Goal: Task Accomplishment & Management: Use online tool/utility

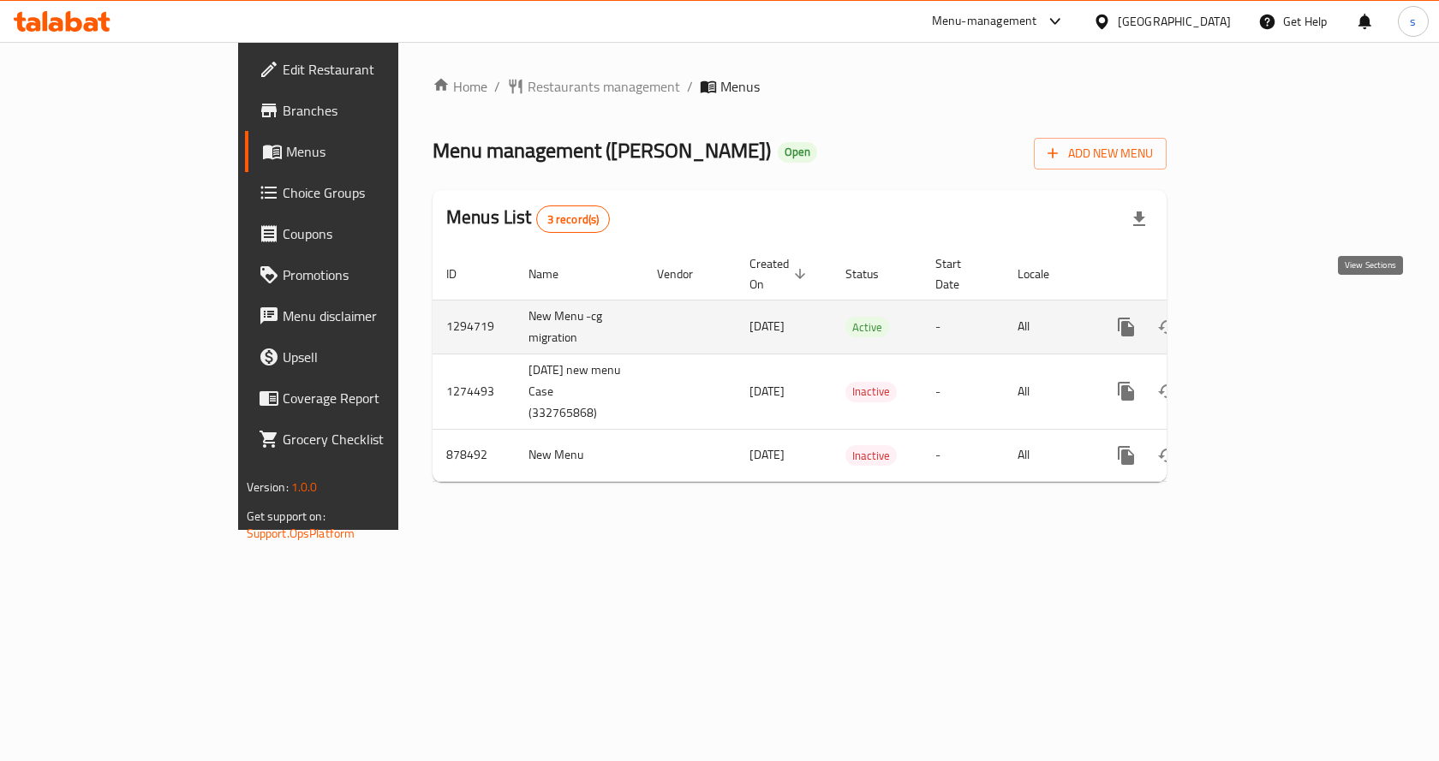
click at [1260, 317] on icon "enhanced table" at bounding box center [1249, 327] width 21 height 21
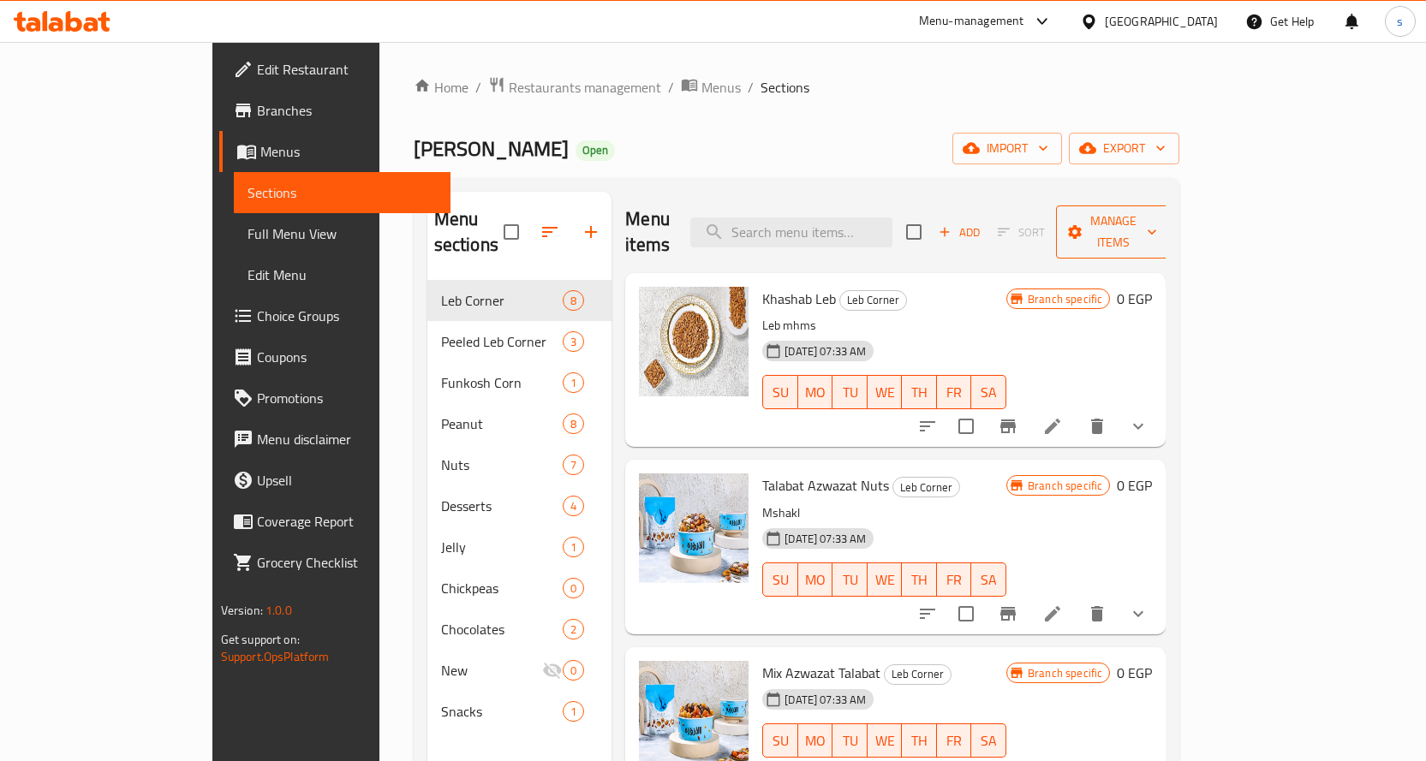
click at [1157, 224] on span "Manage items" at bounding box center [1113, 232] width 87 height 43
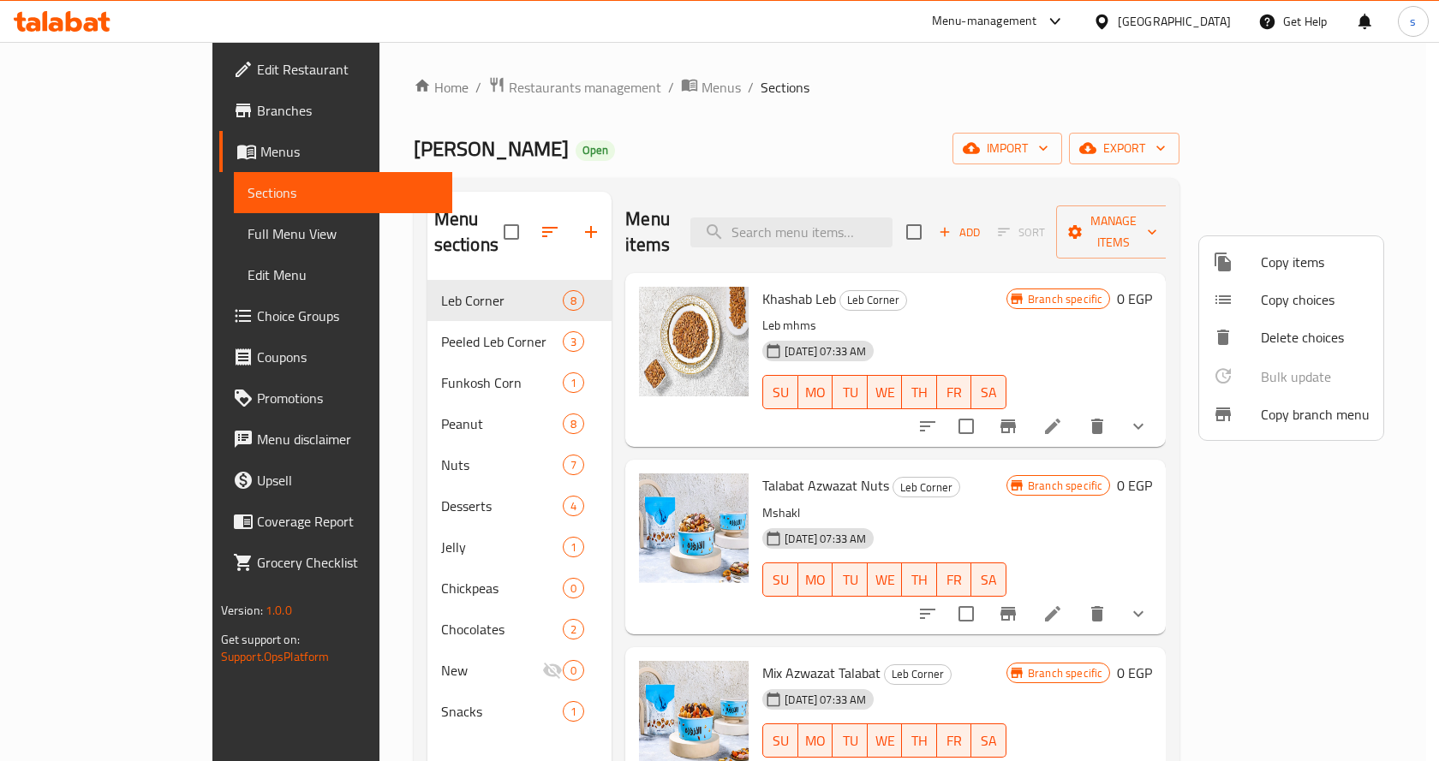
click at [1282, 416] on span "Copy branch menu" at bounding box center [1315, 414] width 109 height 21
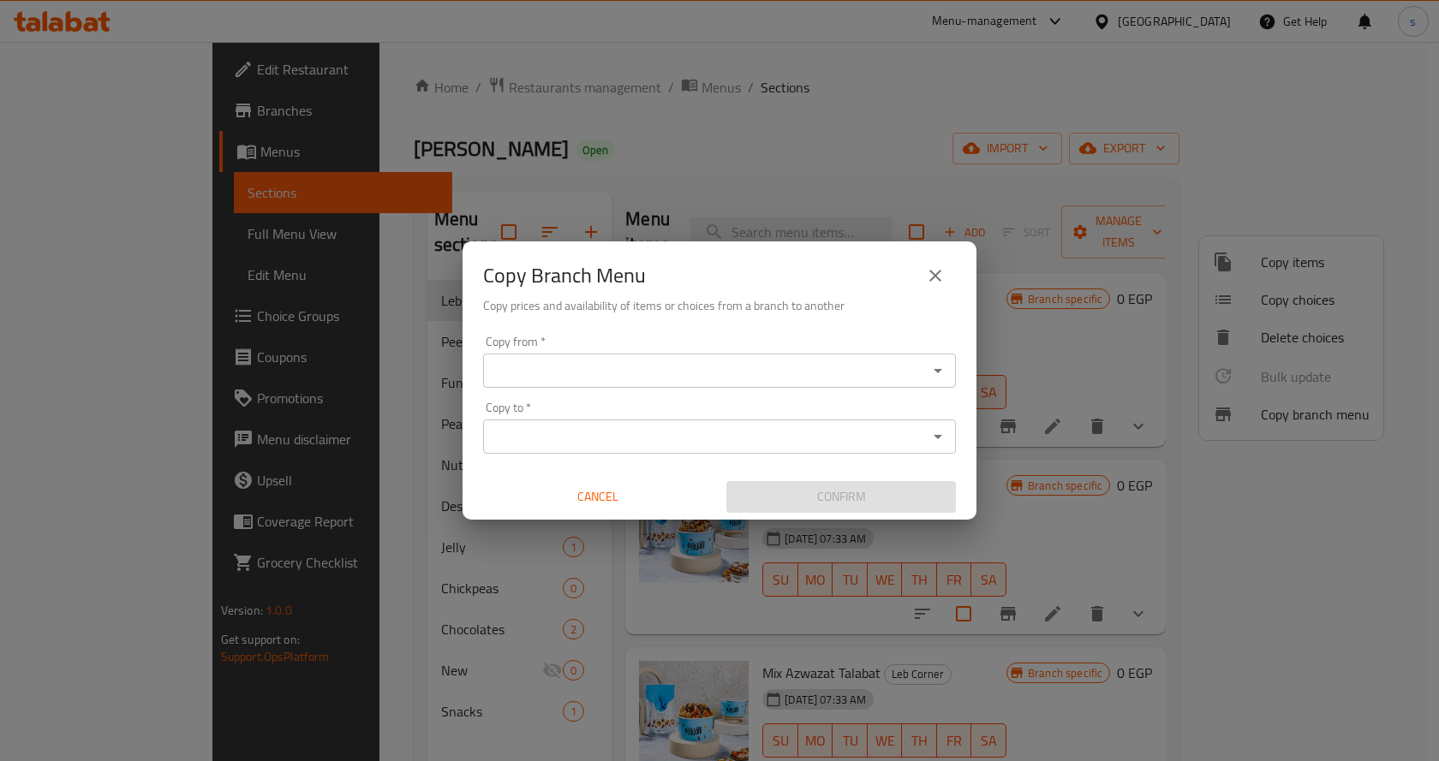
click at [647, 379] on input "Copy from   *" at bounding box center [705, 371] width 434 height 24
click at [620, 373] on input "Copy from   *" at bounding box center [705, 371] width 434 height 24
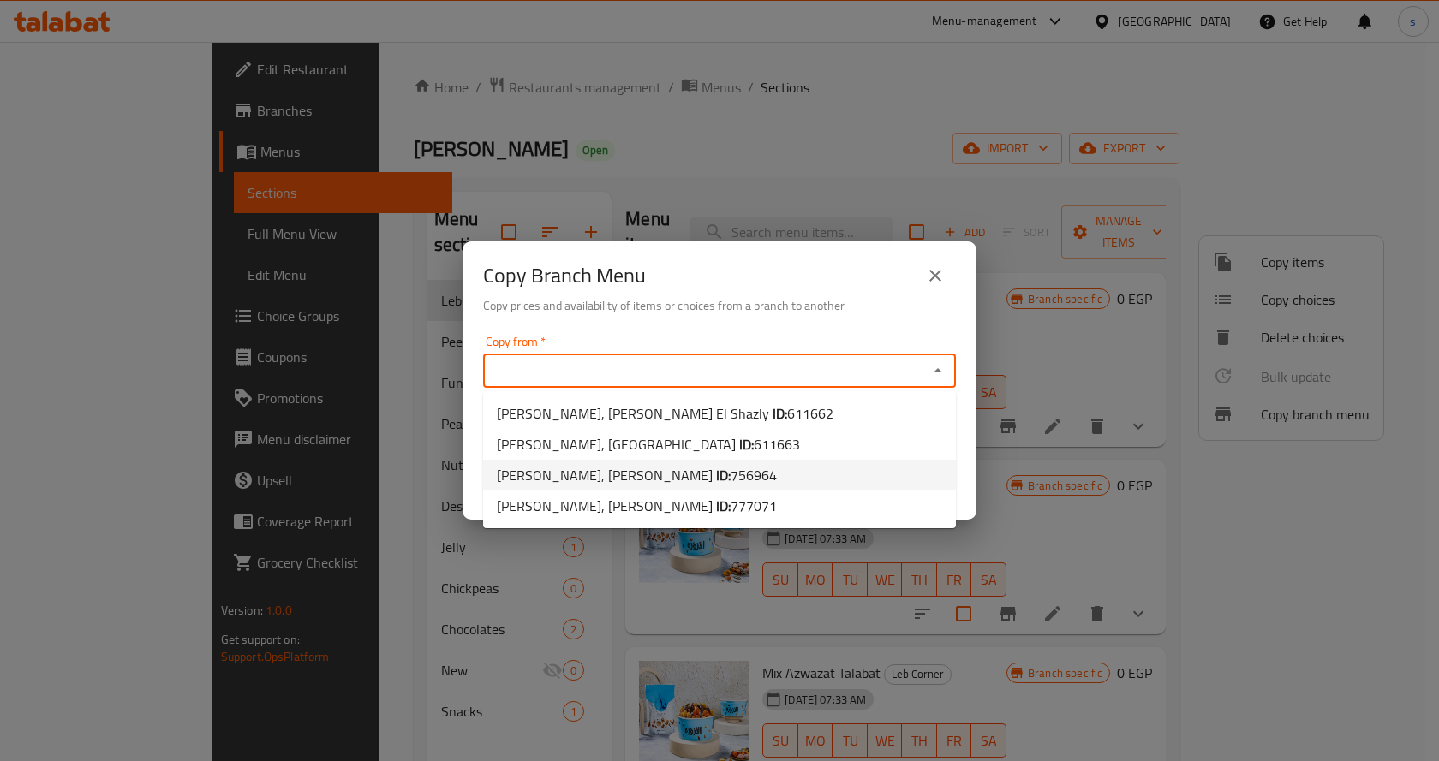
click at [671, 472] on span "[PERSON_NAME], [PERSON_NAME] ID: 756964" at bounding box center [637, 475] width 280 height 21
type input "[PERSON_NAME], [PERSON_NAME]"
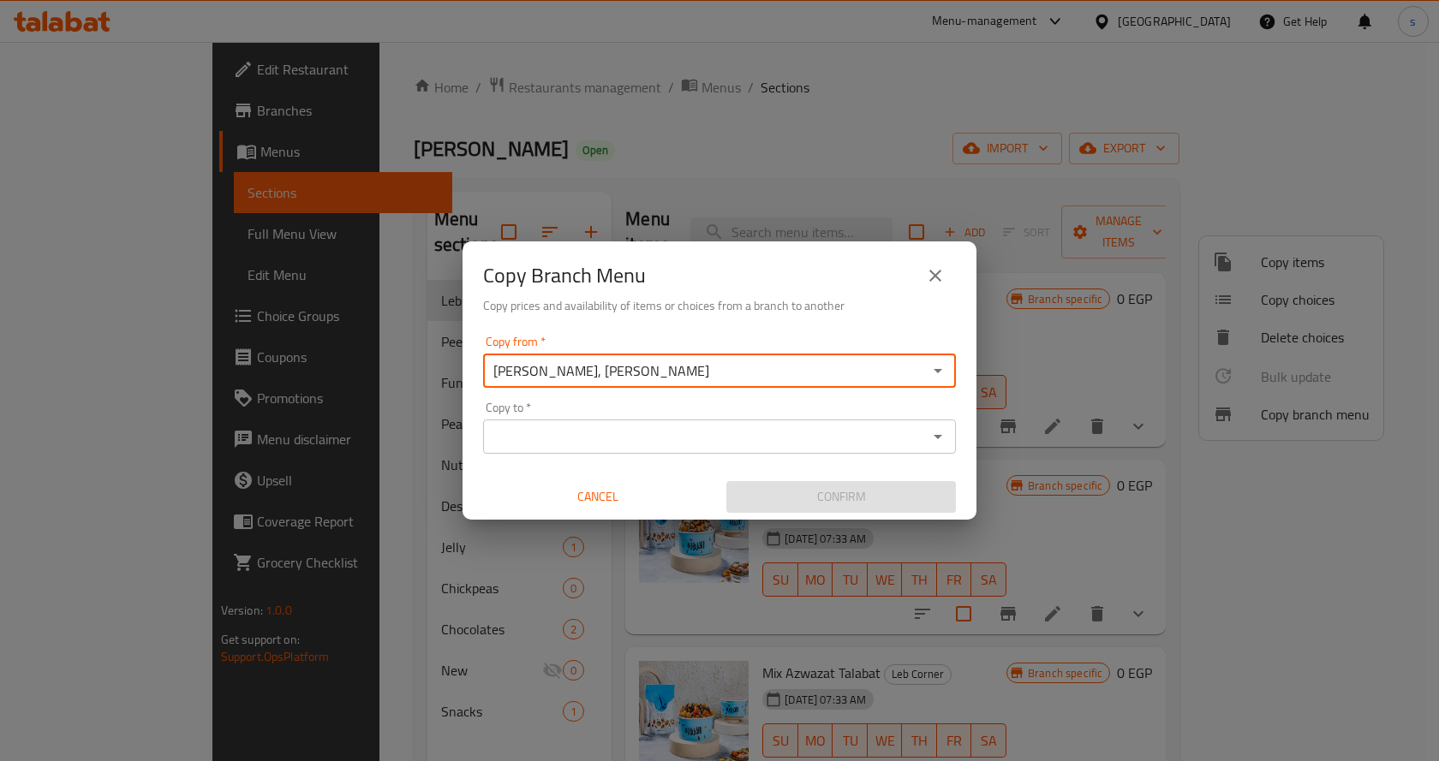
click at [587, 442] on input "Copy to   *" at bounding box center [705, 437] width 434 height 24
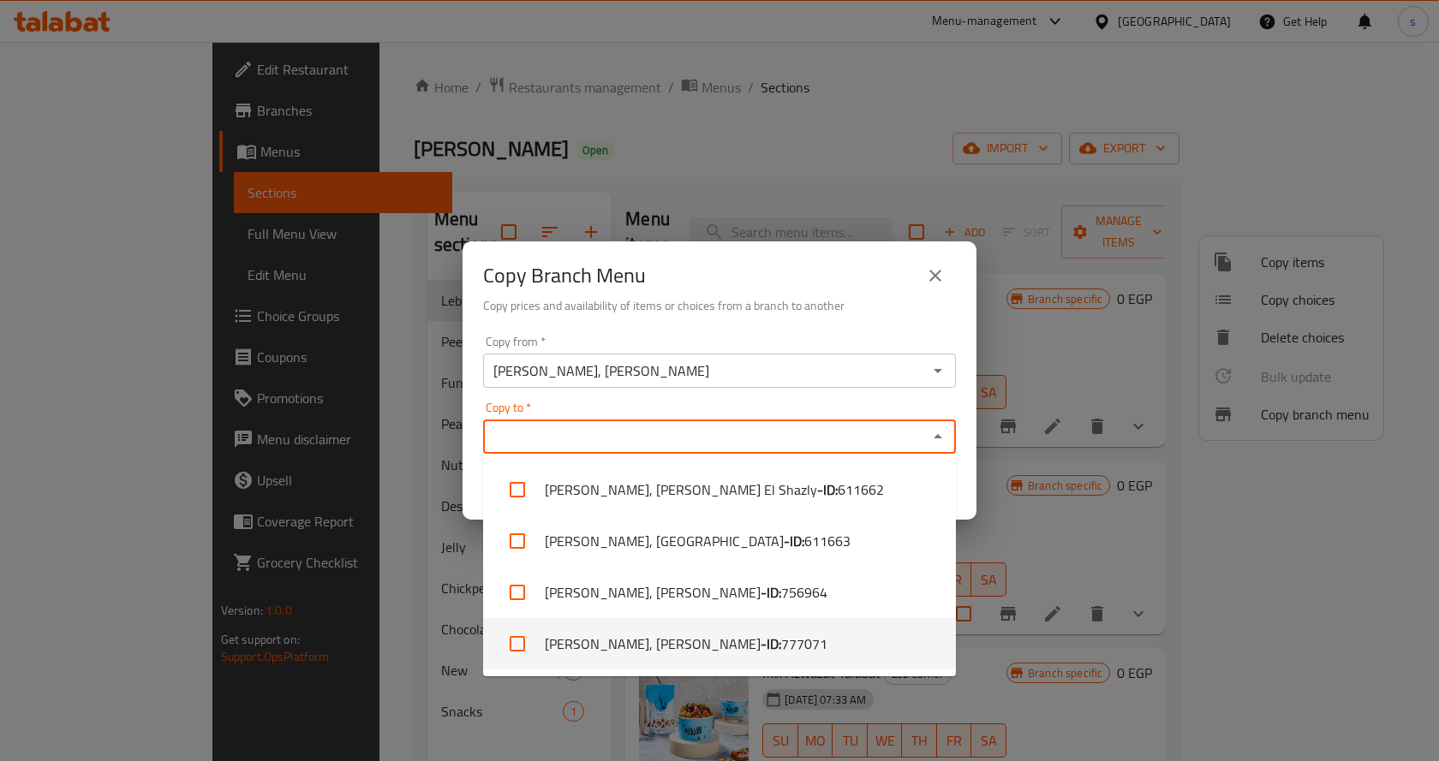
click at [607, 646] on li "[PERSON_NAME], Abo Qeer - ID: 777071" at bounding box center [719, 643] width 473 height 51
checkbox input "true"
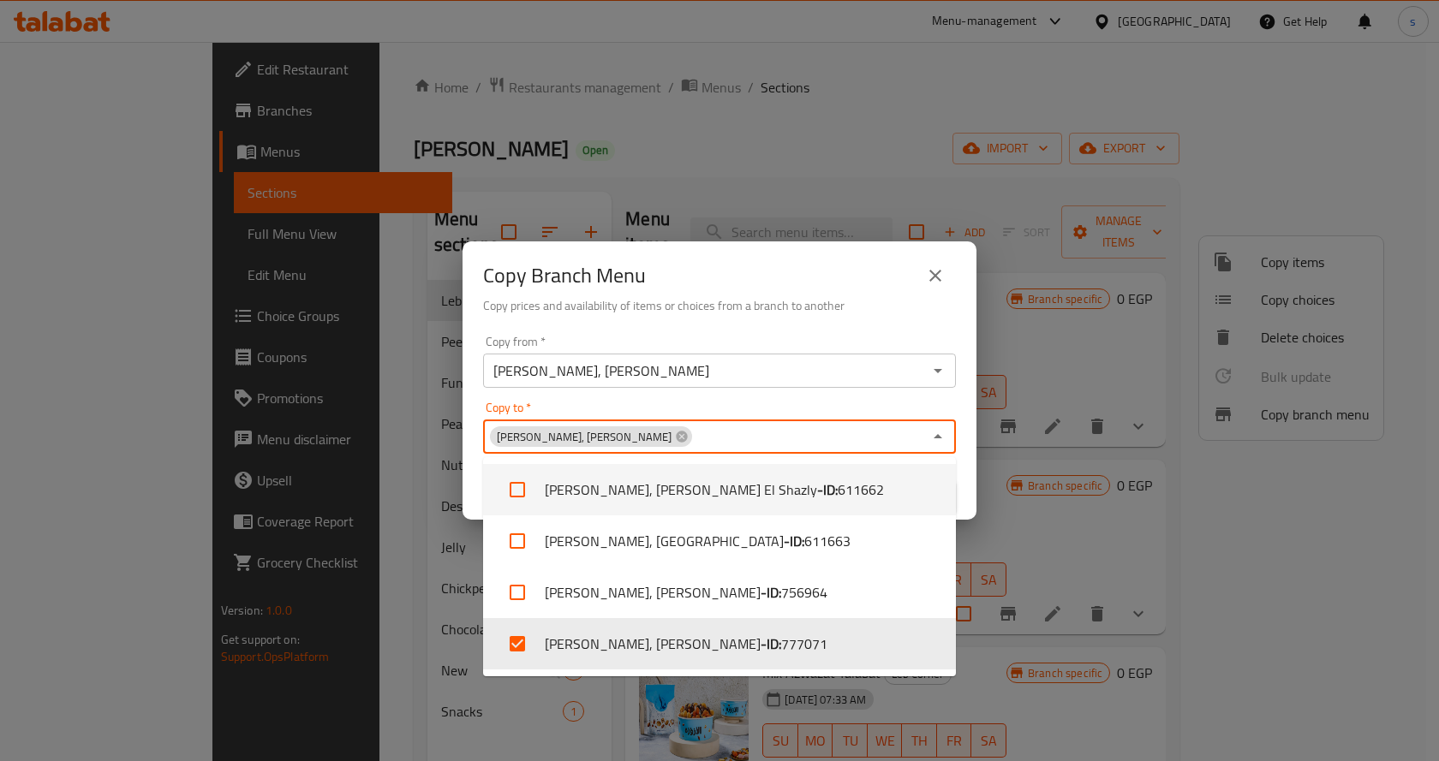
click at [706, 405] on div "Copy to   * [PERSON_NAME], Abo Qeer Copy to *" at bounding box center [719, 428] width 473 height 52
click at [811, 415] on div "Copy to   * [PERSON_NAME], Abo Qeer Copy to *" at bounding box center [719, 428] width 473 height 52
click at [724, 406] on div "Copy to   * [PERSON_NAME], Abo Qeer Copy to *" at bounding box center [719, 428] width 473 height 52
click at [774, 274] on div "Copy Branch Menu" at bounding box center [719, 275] width 473 height 41
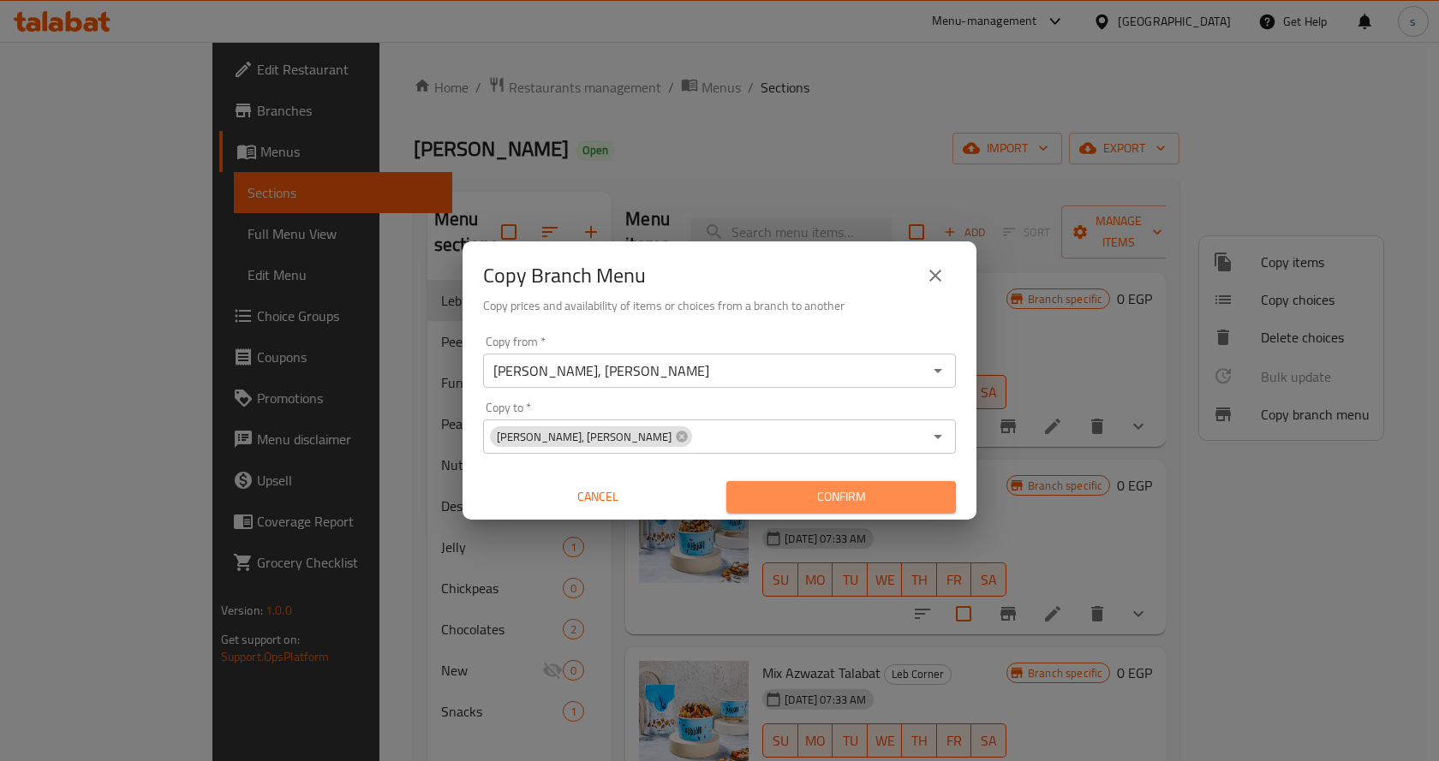
click at [781, 494] on span "Confirm" at bounding box center [841, 496] width 202 height 21
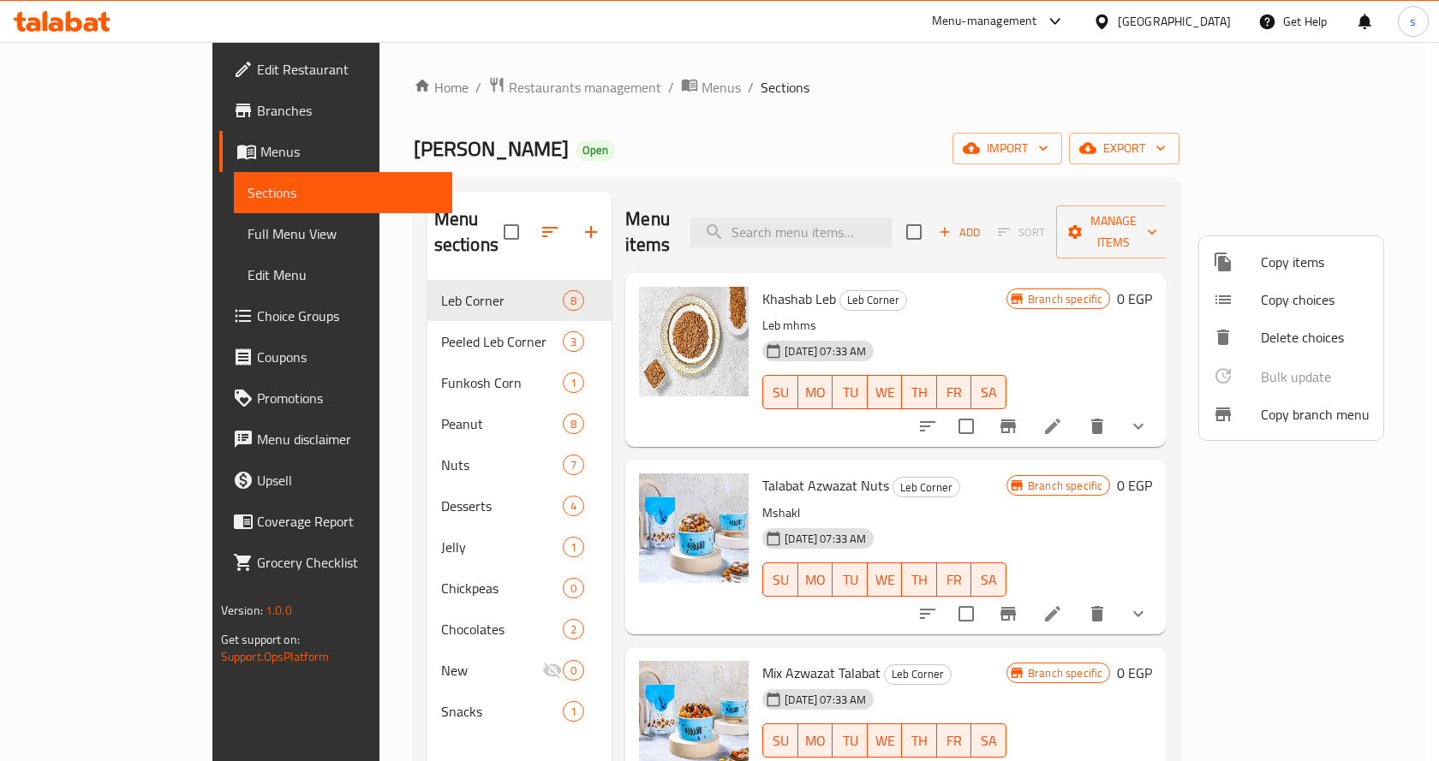
click at [772, 97] on div at bounding box center [719, 380] width 1439 height 761
